Goal: Information Seeking & Learning: Learn about a topic

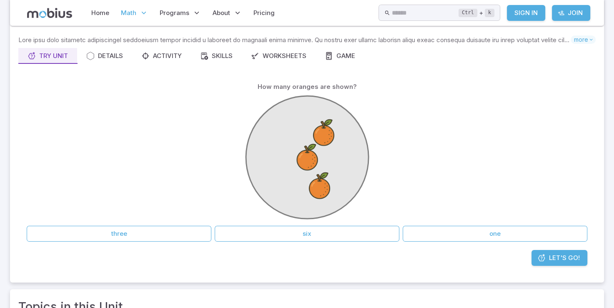
scroll to position [42, 0]
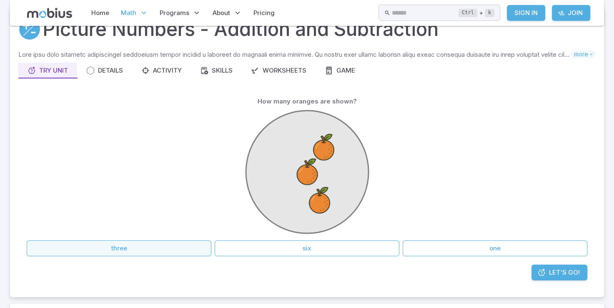
click at [181, 254] on button "three" at bounding box center [119, 248] width 185 height 16
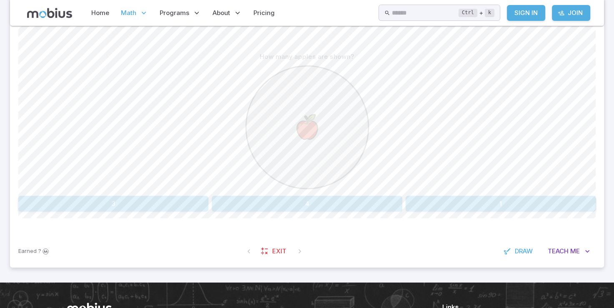
scroll to position [209, 0]
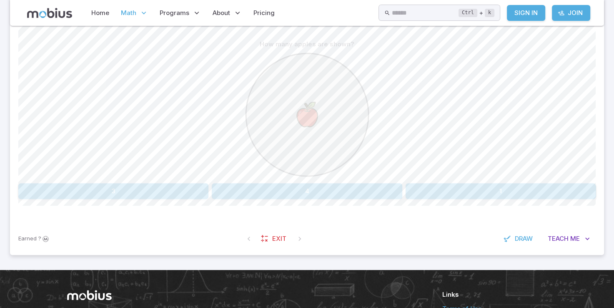
click at [551, 189] on button "1" at bounding box center [501, 191] width 190 height 16
click at [93, 188] on button "9" at bounding box center [64, 191] width 93 height 16
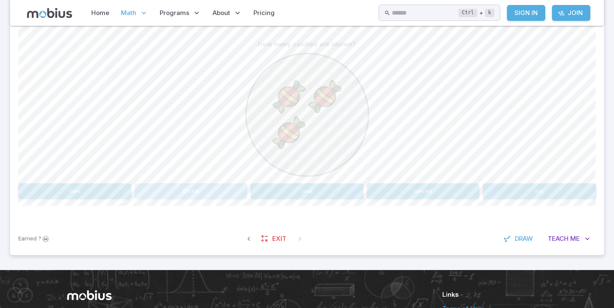
click at [140, 186] on button "three" at bounding box center [191, 191] width 113 height 16
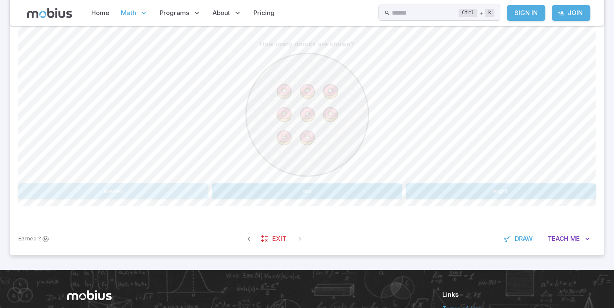
click at [140, 186] on button "eleven" at bounding box center [113, 191] width 190 height 16
click at [288, 191] on button "9" at bounding box center [258, 191] width 93 height 16
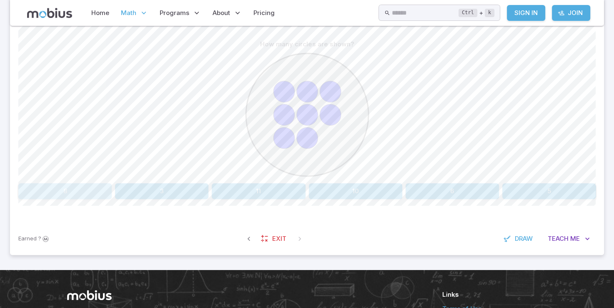
click at [100, 186] on button "8" at bounding box center [64, 191] width 93 height 16
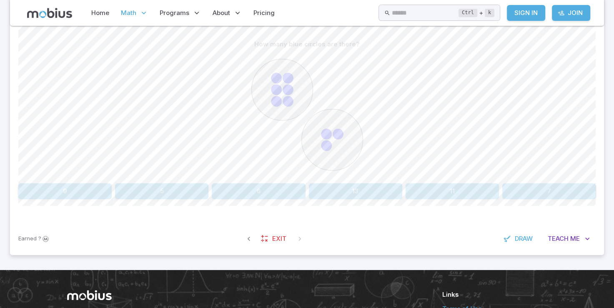
click at [63, 204] on div "How many blue circles are there? 9 5 6 13 11 7 Canvas actions 100 % Exit zen mo…" at bounding box center [307, 121] width 578 height 203
click at [63, 190] on button "9" at bounding box center [64, 191] width 93 height 16
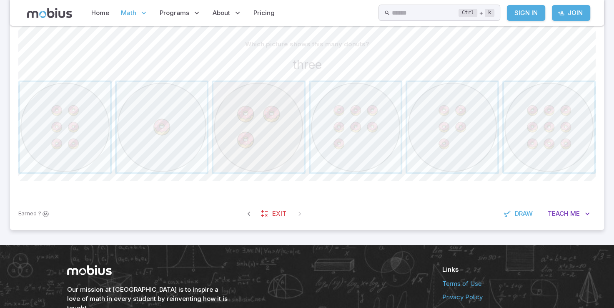
click at [232, 138] on span "button" at bounding box center [259, 127] width 90 height 90
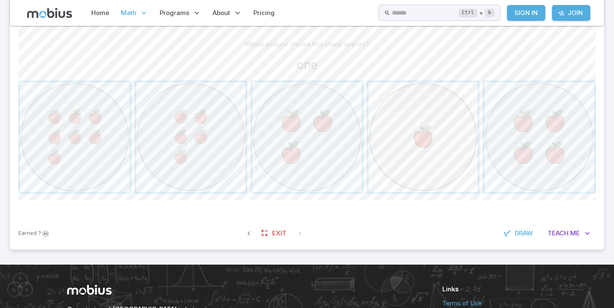
click at [445, 145] on span "button" at bounding box center [424, 137] width 110 height 110
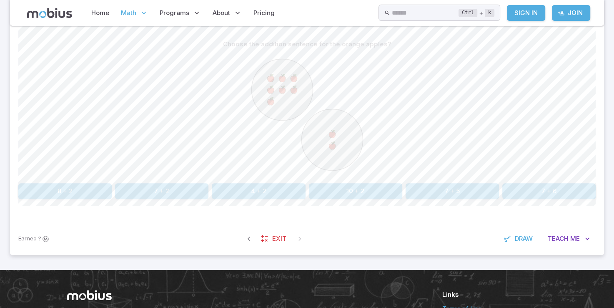
click at [139, 189] on button "7 + 2" at bounding box center [161, 191] width 93 height 16
click at [536, 186] on button "three" at bounding box center [549, 191] width 93 height 16
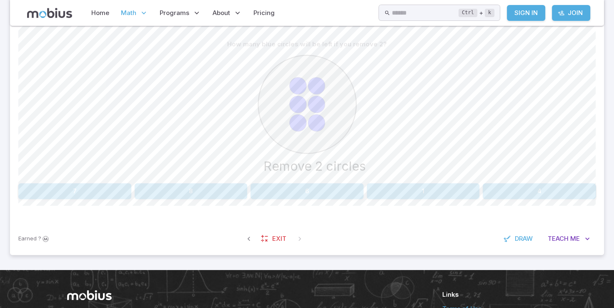
click at [522, 186] on button "4" at bounding box center [539, 191] width 113 height 16
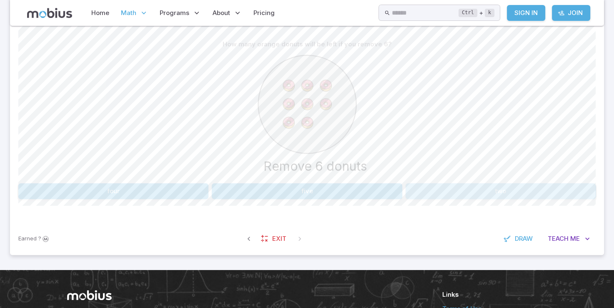
click at [425, 184] on button "two" at bounding box center [501, 191] width 190 height 16
click at [108, 188] on button "two" at bounding box center [89, 191] width 142 height 16
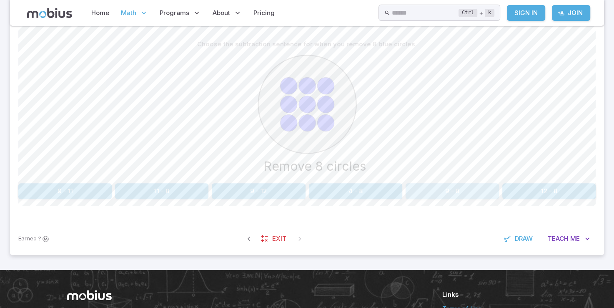
click at [485, 195] on button "9 - 8" at bounding box center [452, 191] width 93 height 16
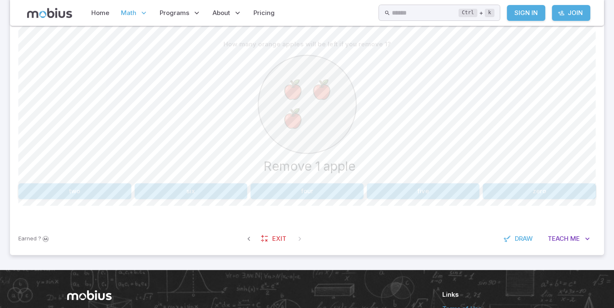
click at [303, 169] on text "Remove 1 apple" at bounding box center [310, 165] width 92 height 15
click at [31, 189] on button "two" at bounding box center [74, 191] width 113 height 16
drag, startPoint x: 551, startPoint y: 181, endPoint x: 547, endPoint y: 195, distance: 14.3
click at [547, 195] on div "Choose the subtraction sentence for when you remove 2 orange ice creams. Remove…" at bounding box center [307, 117] width 578 height 163
click at [549, 186] on button "6 - 2" at bounding box center [549, 191] width 93 height 16
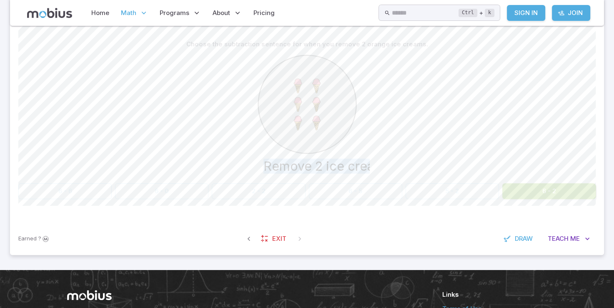
click at [549, 186] on button "6 - 2" at bounding box center [549, 191] width 93 height 16
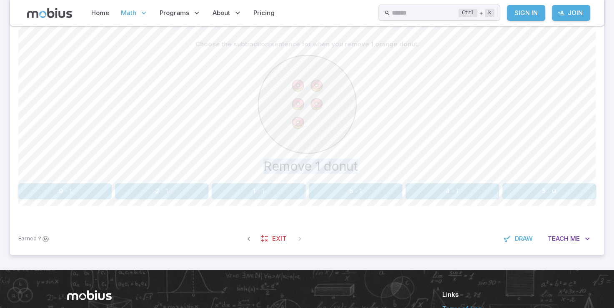
click at [371, 180] on div "Choose the subtraction sentence for when you remove 1 orange donut. Remove 1 do…" at bounding box center [307, 117] width 578 height 163
click at [371, 186] on button "5 - 1" at bounding box center [355, 191] width 93 height 16
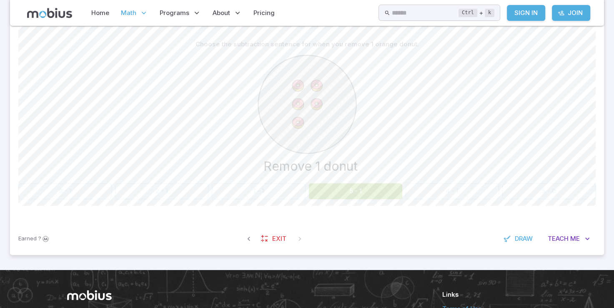
click at [371, 186] on button "5 - 1" at bounding box center [355, 191] width 93 height 16
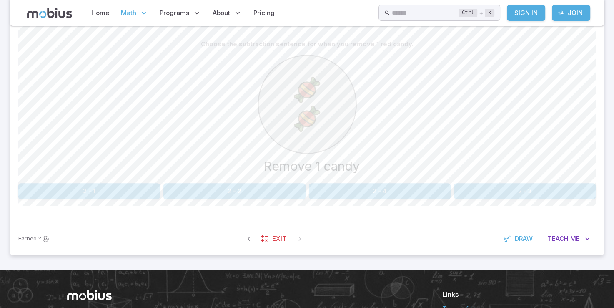
drag, startPoint x: 99, startPoint y: 176, endPoint x: 98, endPoint y: 188, distance: 11.3
click at [98, 188] on div "Choose the subtraction sentence for when you remove 1 red candy. Remove 1 candy…" at bounding box center [307, 117] width 578 height 163
click at [98, 188] on button "2 - 1" at bounding box center [89, 191] width 142 height 16
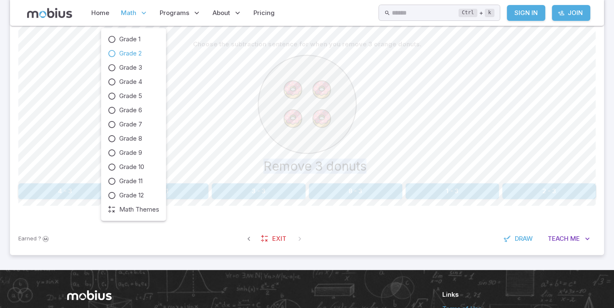
click at [130, 55] on span "Grade 2" at bounding box center [130, 53] width 23 height 9
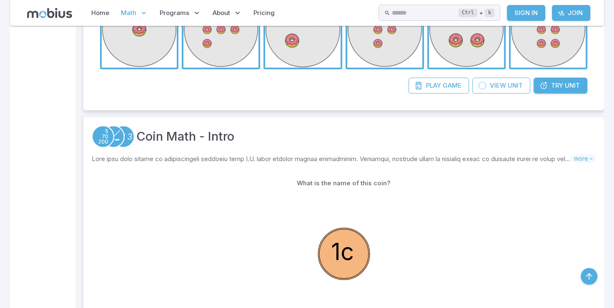
scroll to position [459, 0]
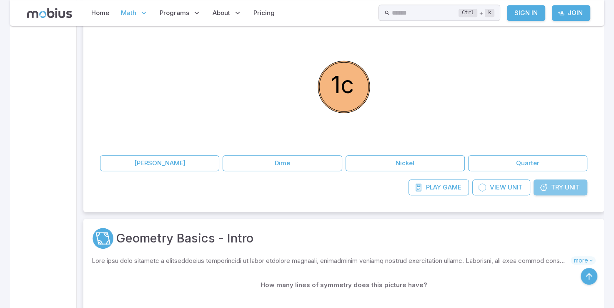
click at [554, 188] on span "Try" at bounding box center [557, 187] width 12 height 9
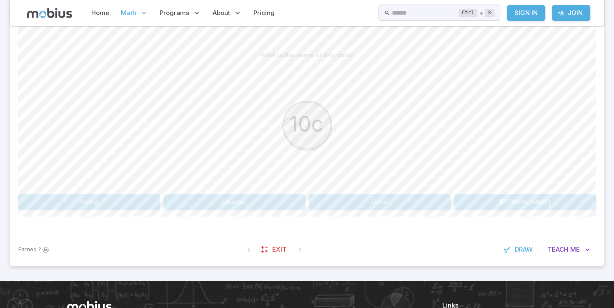
scroll to position [209, 0]
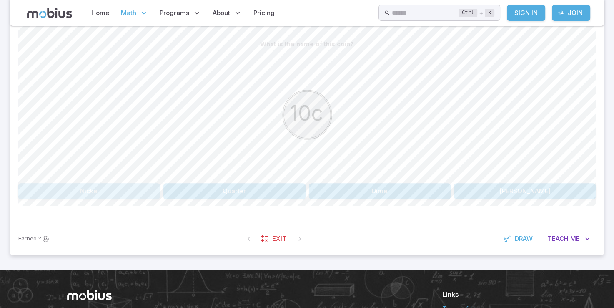
click at [33, 194] on button "Nickel" at bounding box center [89, 191] width 142 height 16
click at [221, 188] on button "Quarter" at bounding box center [235, 191] width 142 height 16
click at [105, 192] on button "15 cents" at bounding box center [74, 191] width 113 height 16
click at [94, 194] on button "51 cents" at bounding box center [64, 191] width 93 height 16
click at [70, 191] on button "36 cents" at bounding box center [74, 191] width 113 height 16
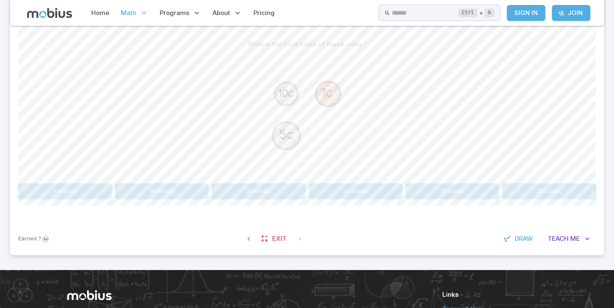
click at [143, 195] on button "16 cents" at bounding box center [161, 191] width 93 height 16
click at [340, 194] on button "60 cents" at bounding box center [355, 191] width 93 height 16
click at [243, 193] on button "31 cents" at bounding box center [258, 191] width 93 height 16
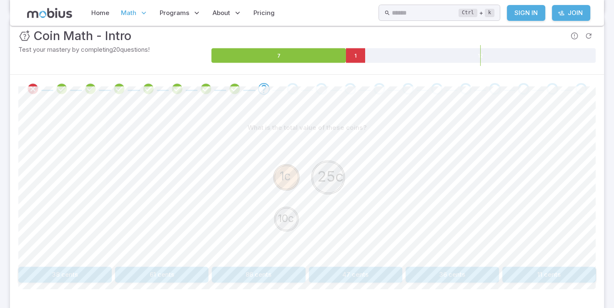
scroll to position [167, 0]
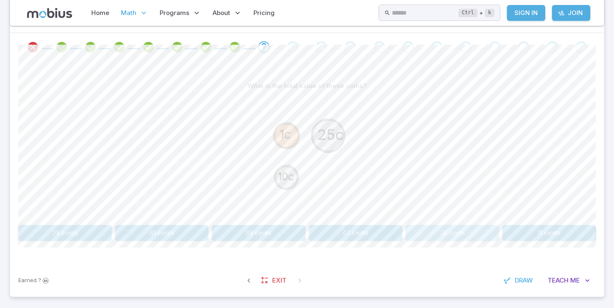
click at [449, 233] on button "36 cents" at bounding box center [452, 233] width 93 height 16
click at [541, 234] on button "16 cents" at bounding box center [549, 233] width 93 height 16
click at [100, 226] on button "65 cents" at bounding box center [64, 233] width 93 height 16
click at [80, 232] on button "31 cents" at bounding box center [64, 233] width 93 height 16
click at [390, 226] on button "16 cents" at bounding box center [355, 233] width 93 height 16
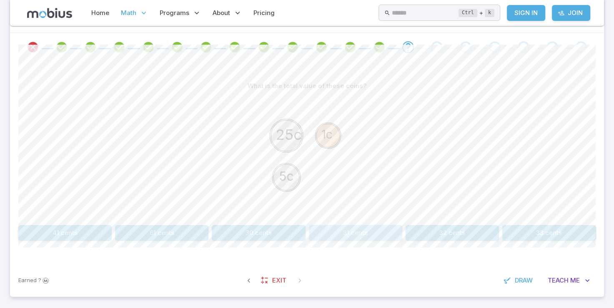
click at [349, 236] on button "31 cents" at bounding box center [355, 233] width 93 height 16
click at [533, 231] on button "16 cents" at bounding box center [549, 233] width 93 height 16
click at [251, 225] on button "65 cents" at bounding box center [258, 233] width 93 height 16
click at [262, 230] on button "70 cents" at bounding box center [258, 233] width 93 height 16
click at [261, 227] on button "31 cents" at bounding box center [258, 233] width 93 height 16
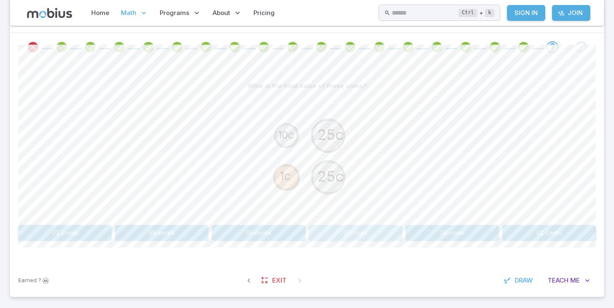
click at [370, 230] on button "61 cents" at bounding box center [355, 233] width 93 height 16
click at [490, 228] on button "61 cents" at bounding box center [452, 233] width 93 height 16
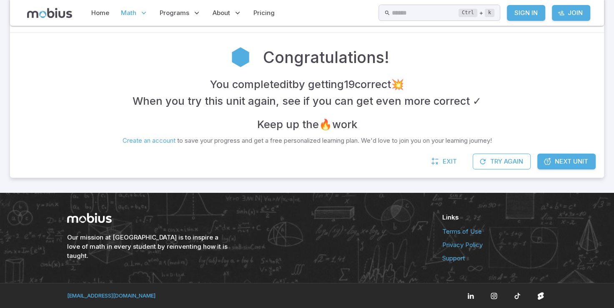
click at [559, 163] on span "Next Unit" at bounding box center [571, 161] width 33 height 9
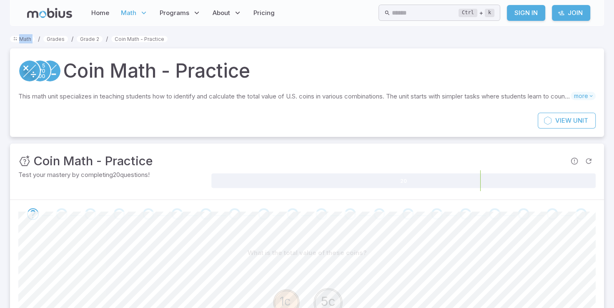
drag, startPoint x: 0, startPoint y: 44, endPoint x: 48, endPoint y: 32, distance: 49.8
click at [48, 32] on section "Math / Grades / Grade 2 / Coin Math - Practice Coin Math - Practice This math u…" at bounding box center [307, 252] width 614 height 453
click at [96, 42] on link "Grade 2" at bounding box center [90, 39] width 26 height 6
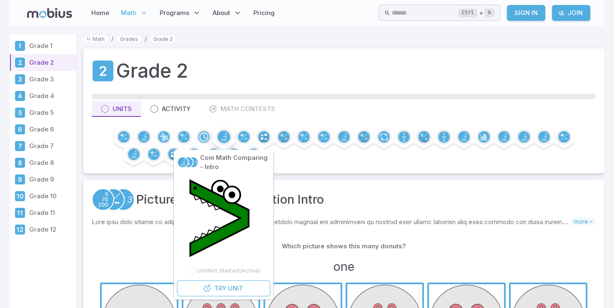
click at [226, 129] on div at bounding box center [224, 136] width 17 height 17
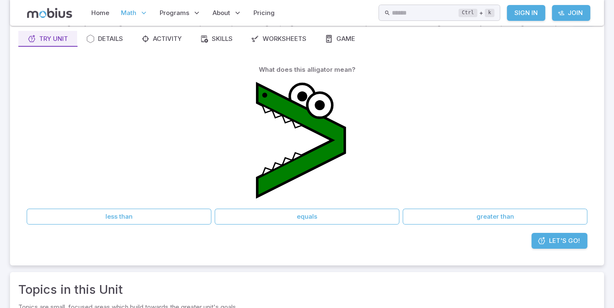
scroll to position [83, 0]
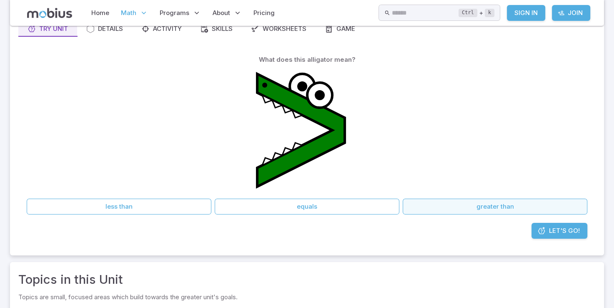
click at [455, 213] on button "greater than" at bounding box center [495, 207] width 185 height 16
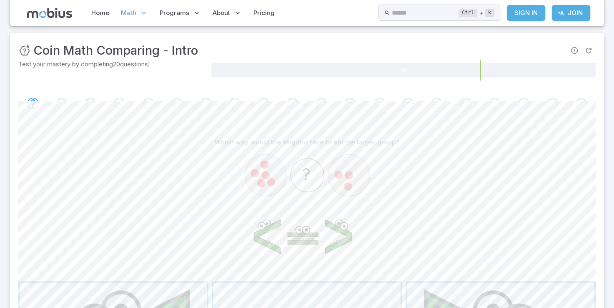
scroll to position [125, 0]
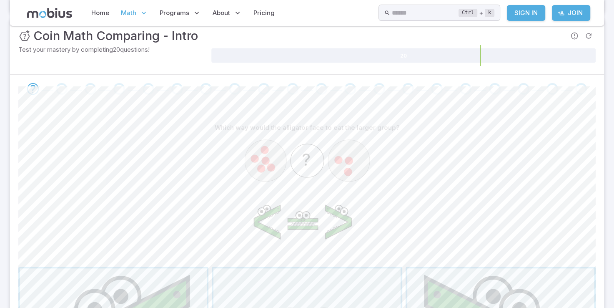
click at [330, 134] on div "Which way would the alligator face to eat the larger group?" at bounding box center [307, 128] width 578 height 16
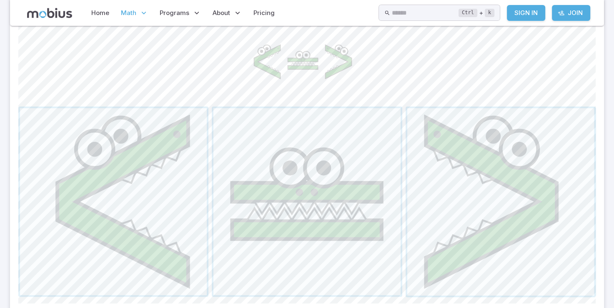
scroll to position [292, 0]
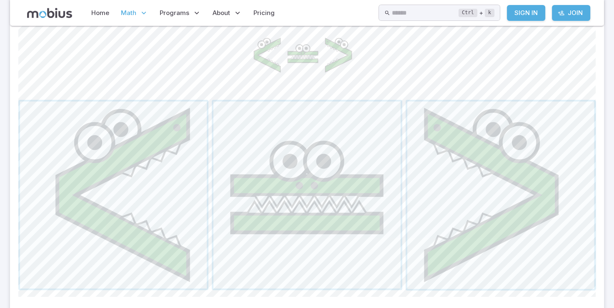
drag, startPoint x: 606, startPoint y: 114, endPoint x: 533, endPoint y: 95, distance: 75.4
click at [577, 93] on div "Which way would the alligator face to eat the larger group? ? less_than equal g…" at bounding box center [307, 121] width 578 height 337
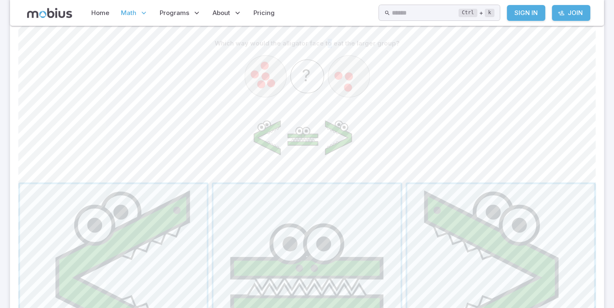
scroll to position [209, 0]
click at [498, 243] on span "button" at bounding box center [500, 278] width 187 height 187
click at [349, 213] on span "button" at bounding box center [307, 278] width 187 height 187
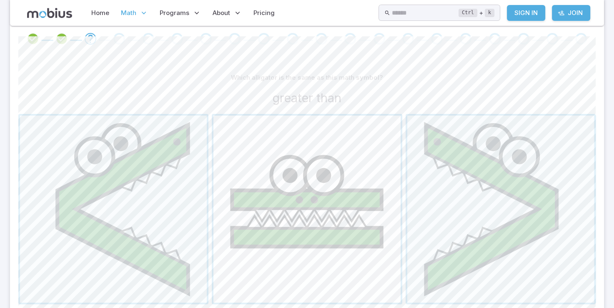
scroll to position [218, 0]
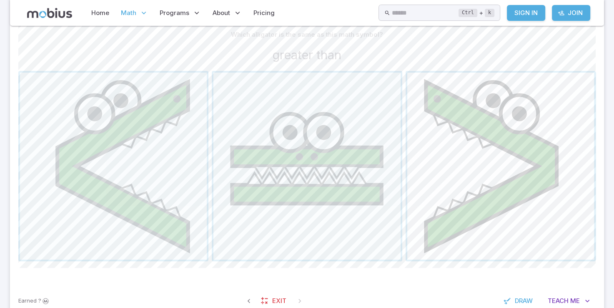
click at [455, 179] on span "button" at bounding box center [500, 166] width 187 height 187
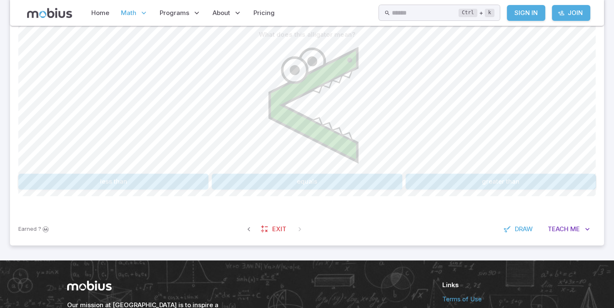
click at [455, 180] on button "greater than" at bounding box center [501, 182] width 190 height 16
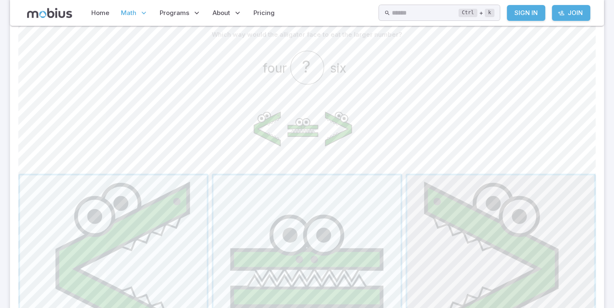
click at [497, 247] on span "button" at bounding box center [500, 268] width 187 height 187
click at [167, 204] on span "button" at bounding box center [113, 268] width 187 height 187
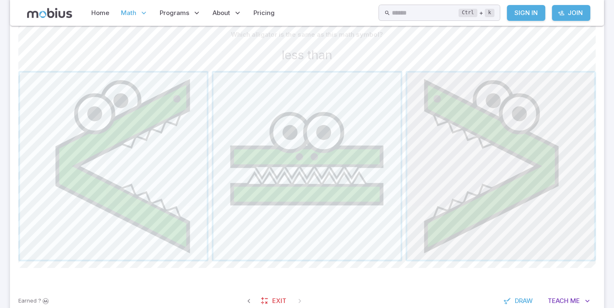
click at [448, 119] on span "button" at bounding box center [500, 166] width 187 height 187
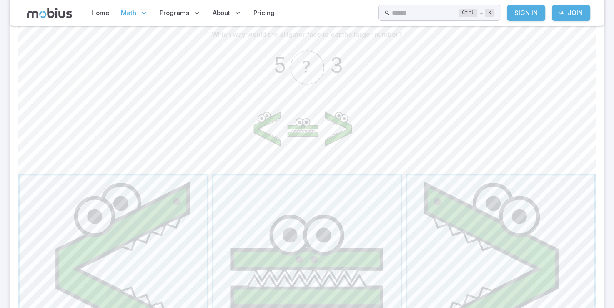
drag, startPoint x: 147, startPoint y: 123, endPoint x: 147, endPoint y: 143, distance: 20.4
click at [147, 143] on div "5 3 ?" at bounding box center [307, 107] width 578 height 128
click at [568, 72] on div "5 3 ?" at bounding box center [307, 107] width 578 height 128
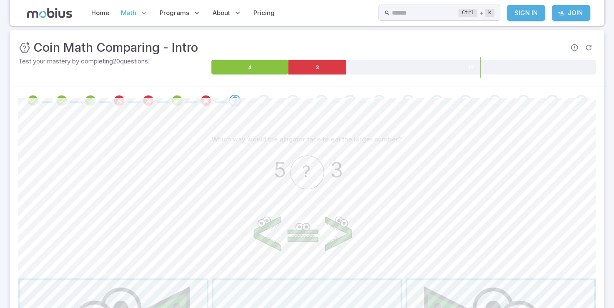
scroll to position [111, 0]
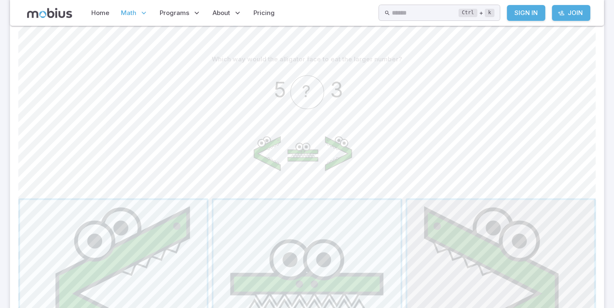
click at [541, 301] on span "button" at bounding box center [500, 293] width 187 height 187
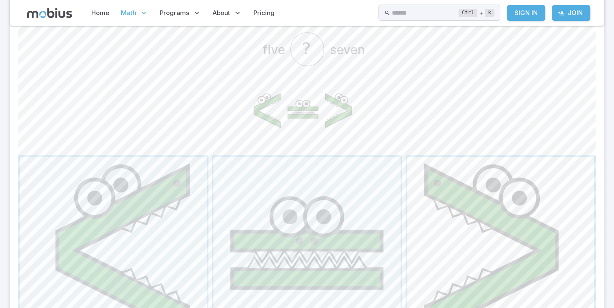
scroll to position [195, 0]
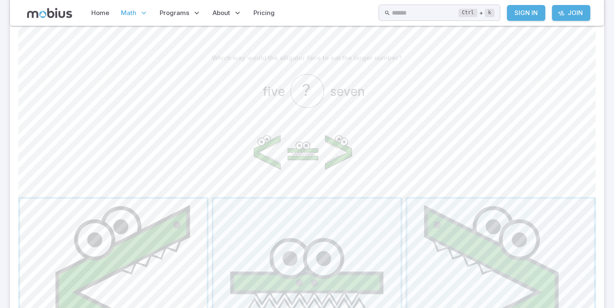
click at [115, 281] on span "button" at bounding box center [113, 292] width 187 height 187
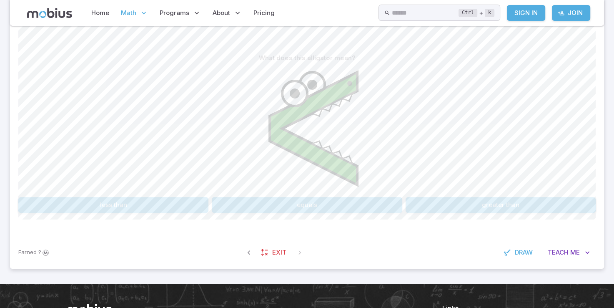
scroll to position [153, 0]
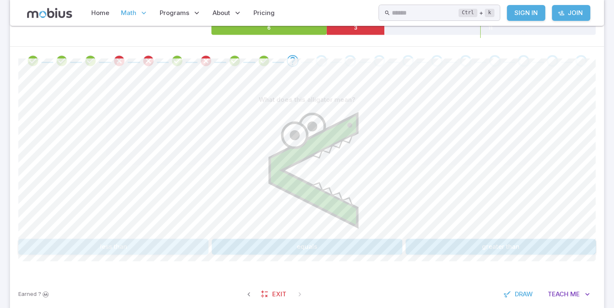
click at [161, 244] on button "less than" at bounding box center [113, 247] width 190 height 16
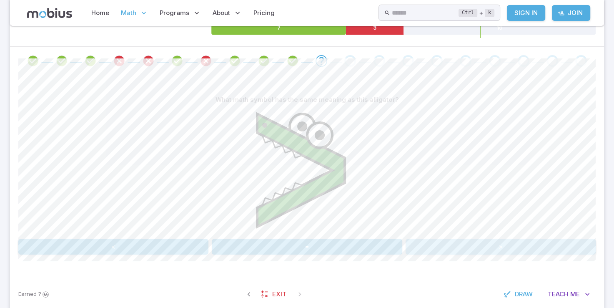
click at [536, 249] on button ">" at bounding box center [501, 247] width 190 height 16
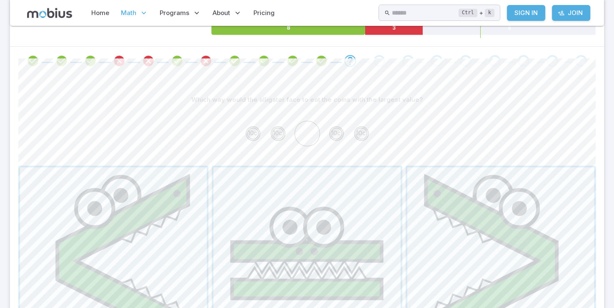
click at [303, 154] on icon "10c 10c 10c 10c" at bounding box center [307, 134] width 167 height 52
click at [280, 198] on span "button" at bounding box center [307, 260] width 187 height 187
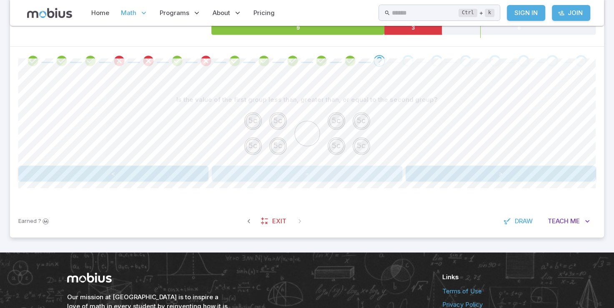
click at [314, 171] on button "=" at bounding box center [307, 174] width 190 height 16
click at [181, 172] on button "less" at bounding box center [113, 174] width 190 height 16
click at [356, 148] on icon "1c 1c 1c 1c 1c 1c" at bounding box center [307, 134] width 167 height 52
click at [355, 167] on button "=" at bounding box center [307, 174] width 190 height 16
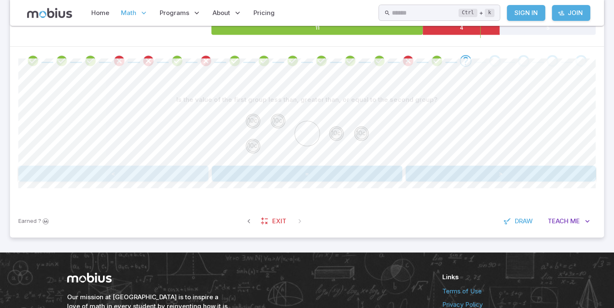
click at [156, 168] on button "<" at bounding box center [113, 174] width 190 height 16
click at [104, 168] on button "<" at bounding box center [113, 174] width 190 height 16
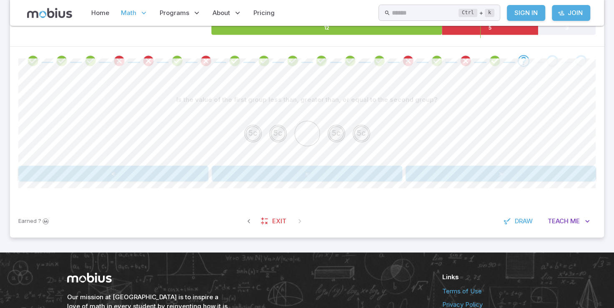
click at [259, 199] on div "Is the value of the first group less than, greater than, or equal to the second…" at bounding box center [307, 140] width 578 height 130
click at [259, 181] on div "Is the value of the first group less than, greater than, or equal to the second…" at bounding box center [307, 140] width 578 height 130
click at [257, 179] on button "=" at bounding box center [307, 174] width 190 height 16
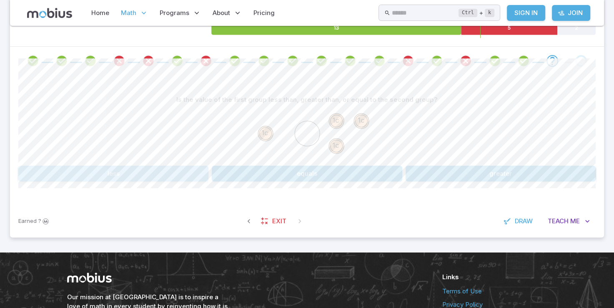
click at [63, 174] on button "less" at bounding box center [113, 174] width 190 height 16
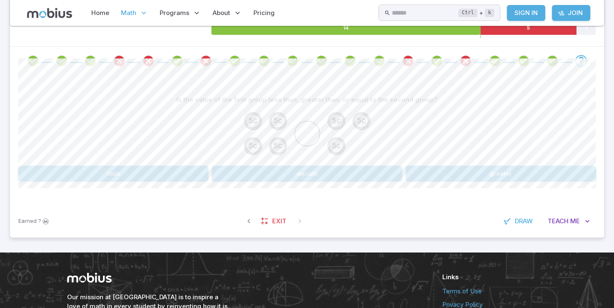
drag, startPoint x: 64, startPoint y: 179, endPoint x: 334, endPoint y: 133, distance: 273.7
click at [334, 133] on div "Is the value of the first group less than, greater than, or equal to the second…" at bounding box center [307, 137] width 578 height 90
click at [169, 163] on div "Is the value of the first group less than, greater than, or equal to the second…" at bounding box center [307, 137] width 578 height 90
click at [433, 180] on button "greater" at bounding box center [501, 174] width 190 height 16
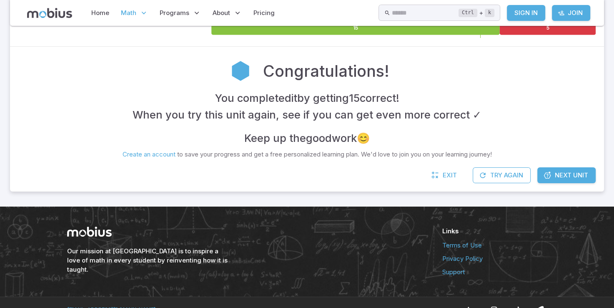
click at [577, 174] on span "Next Unit" at bounding box center [571, 175] width 33 height 9
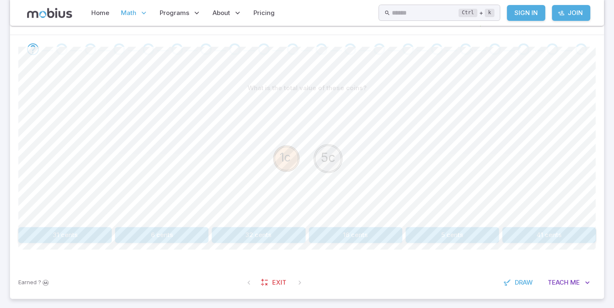
scroll to position [167, 0]
click at [169, 229] on button "6 cents" at bounding box center [161, 233] width 93 height 16
